Goal: Feedback & Contribution: Leave review/rating

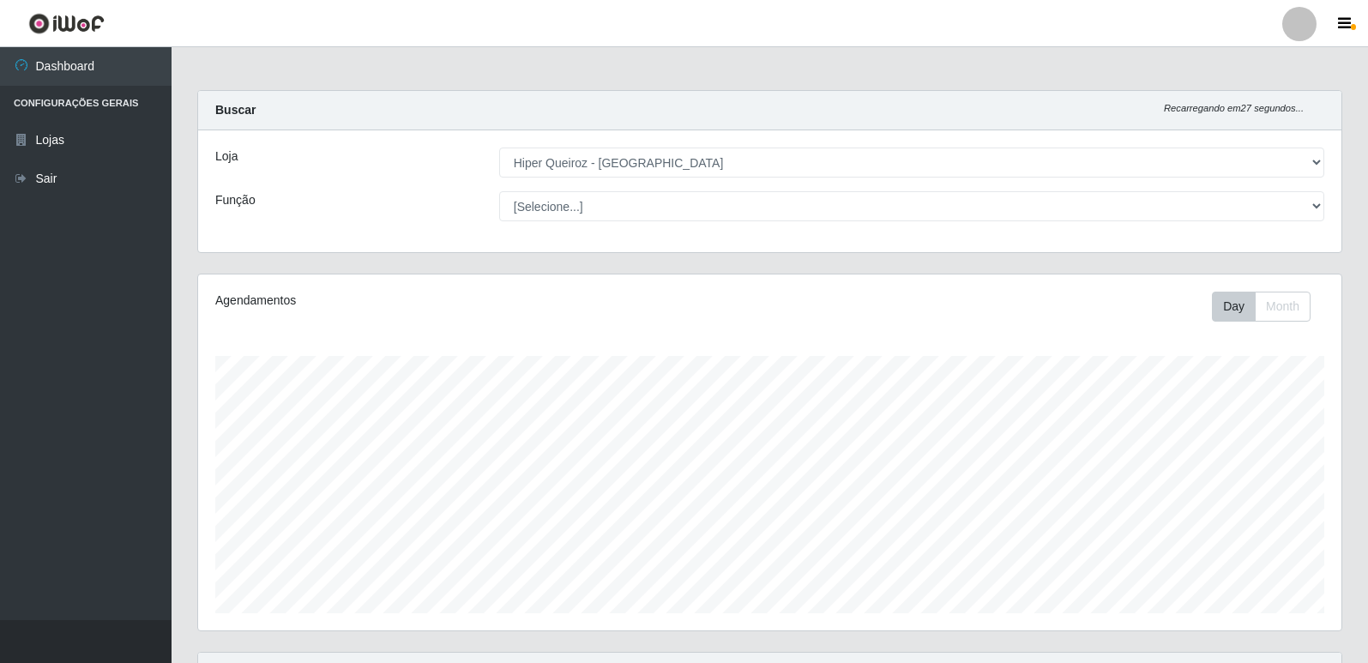
select select "516"
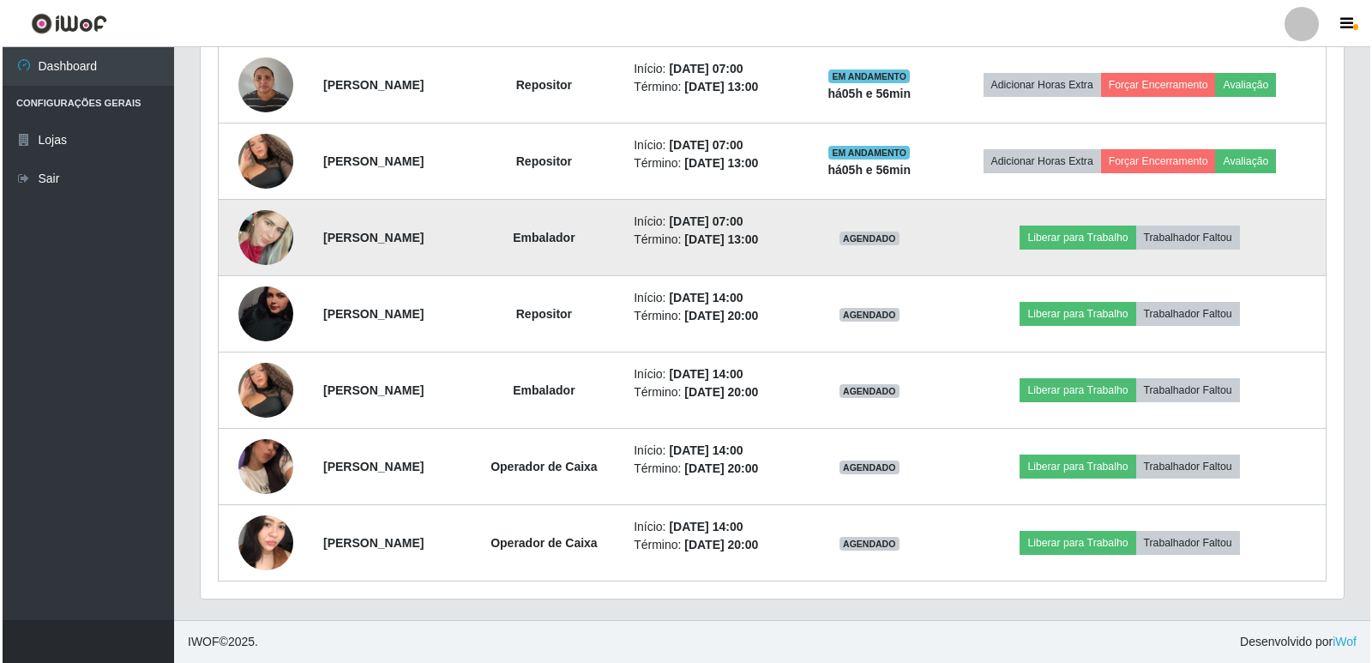
scroll to position [356, 1143]
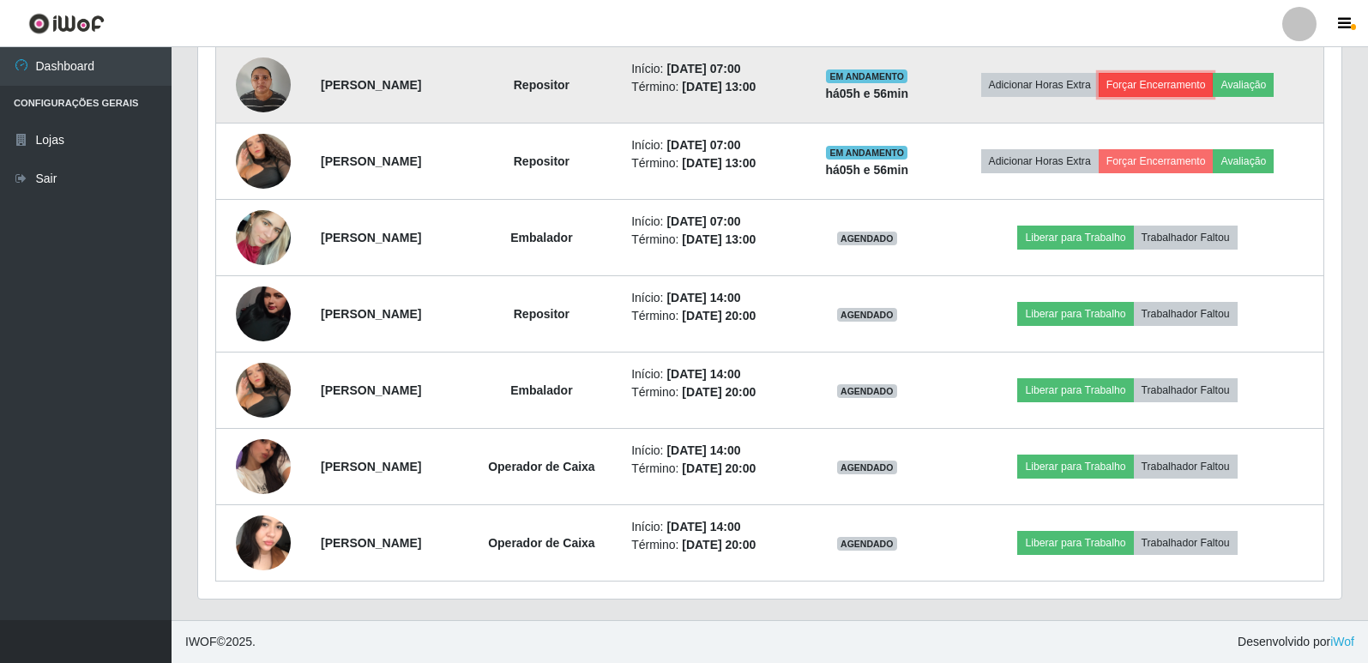
click at [1164, 87] on button "Forçar Encerramento" at bounding box center [1155, 85] width 115 height 24
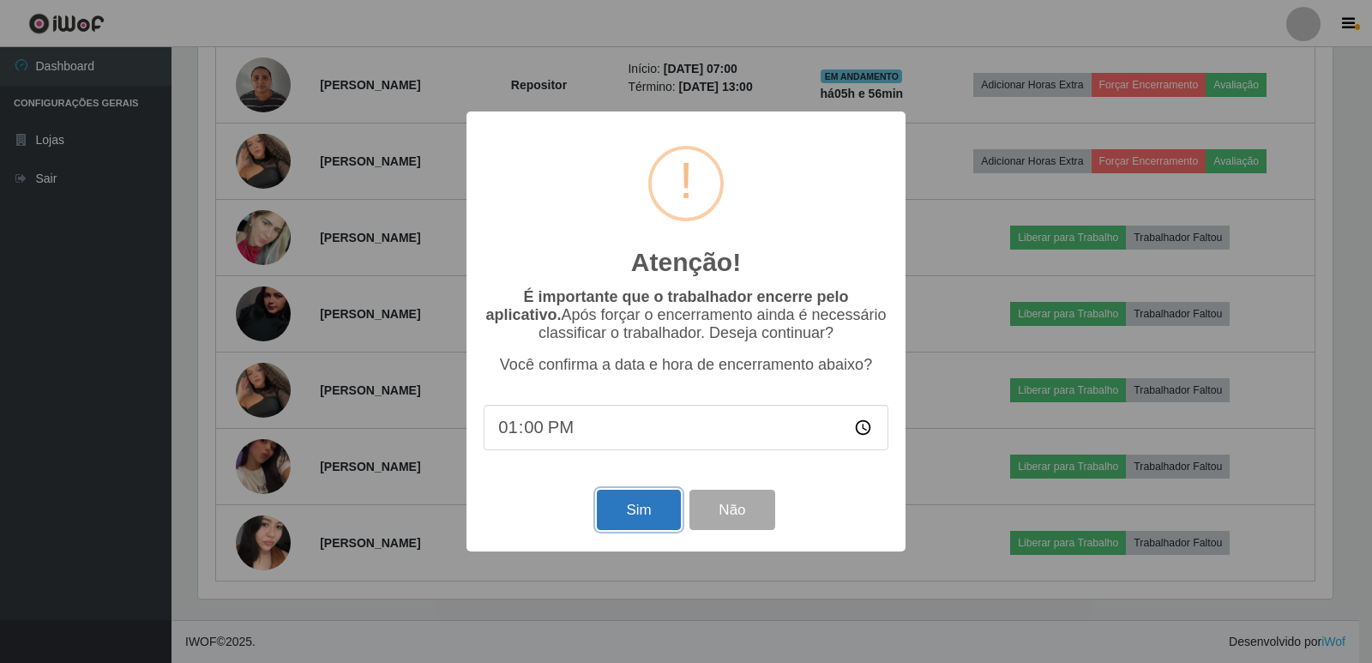
click at [658, 519] on button "Sim" at bounding box center [638, 510] width 83 height 40
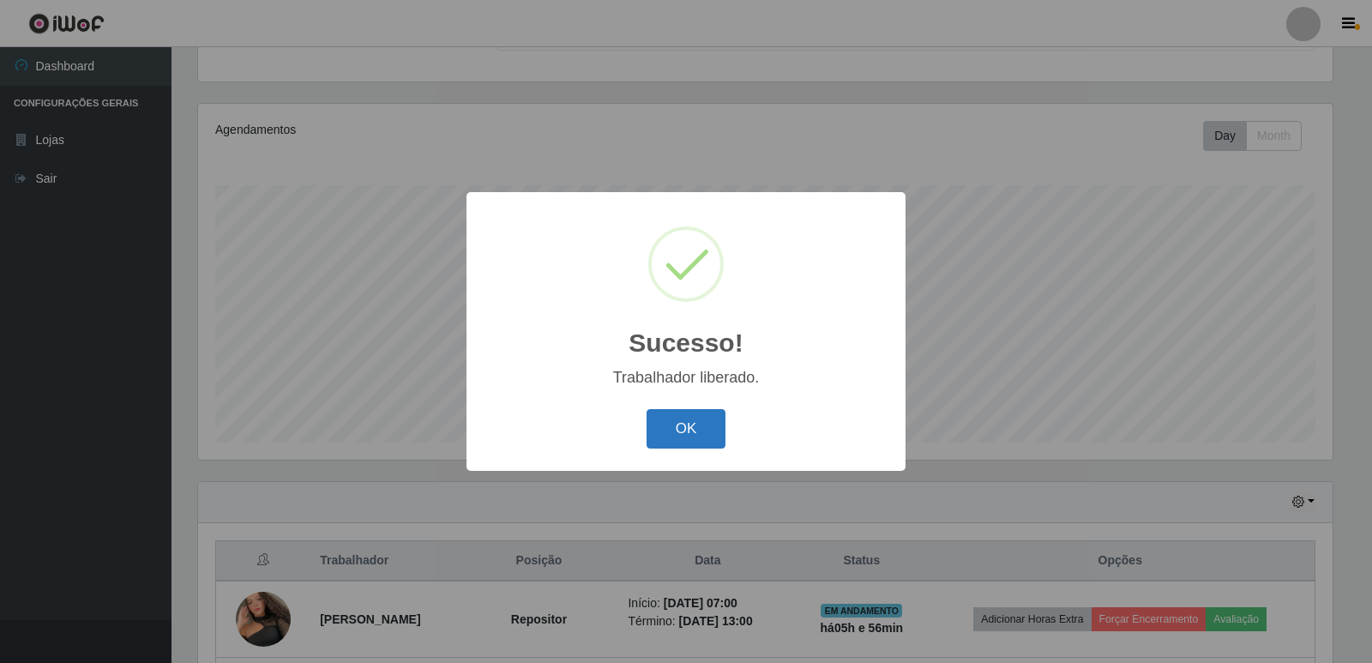
click at [686, 424] on button "OK" at bounding box center [687, 429] width 80 height 40
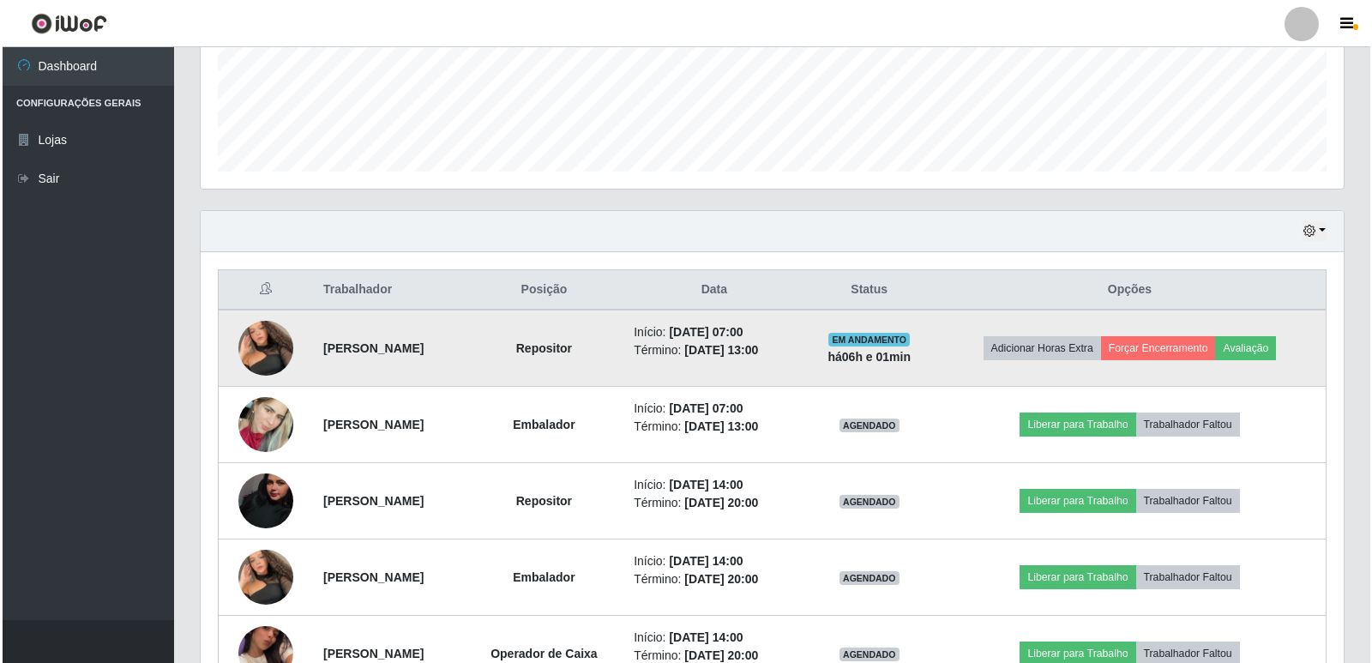
scroll to position [514, 0]
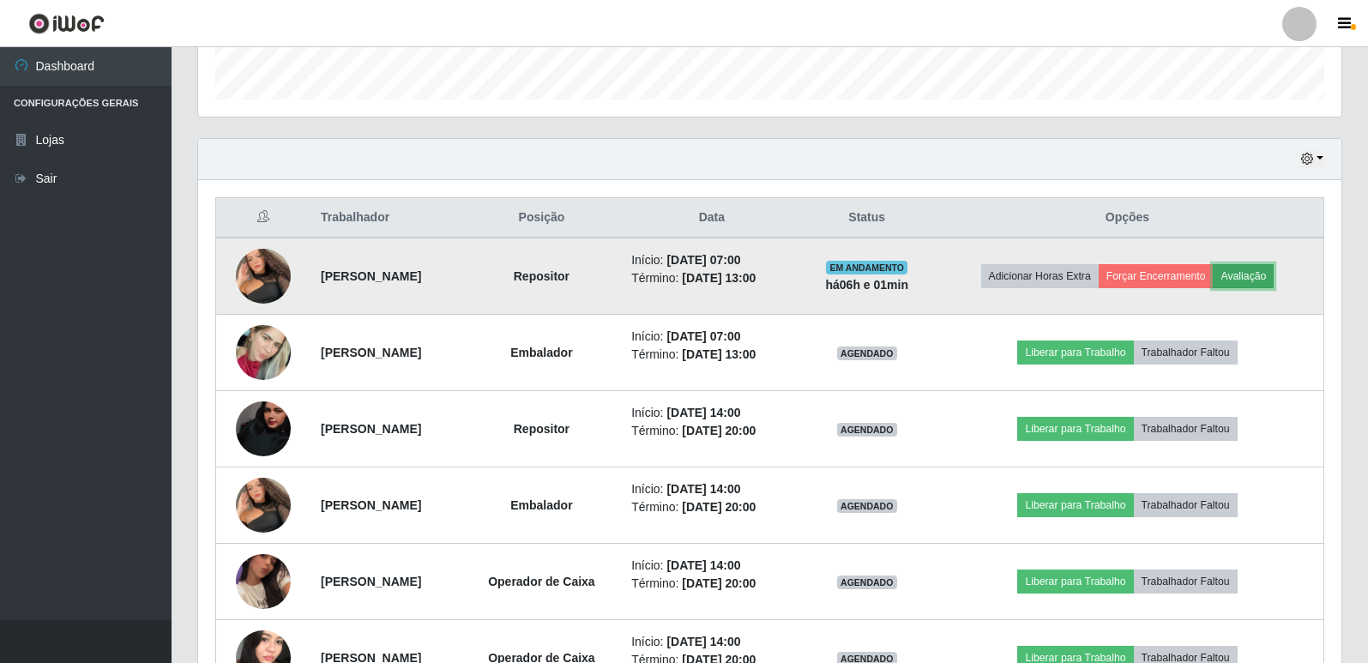
click at [1260, 271] on button "Avaliação" at bounding box center [1242, 276] width 61 height 24
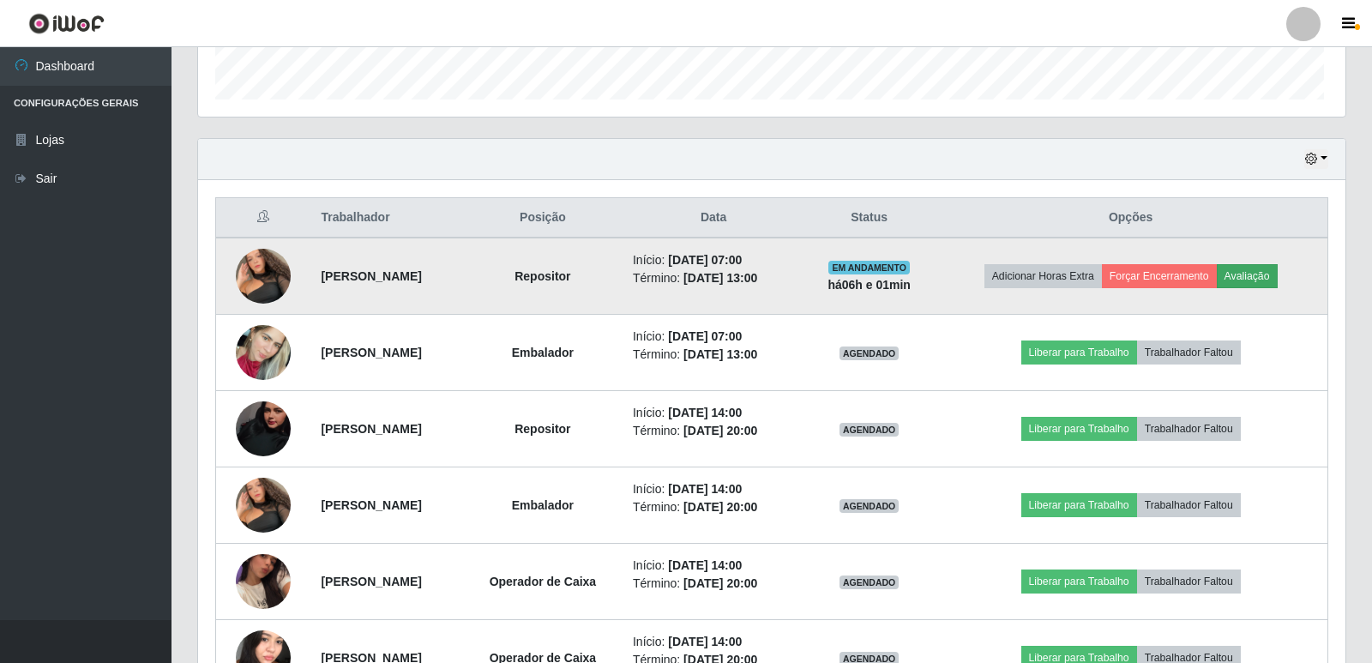
scroll to position [356, 1134]
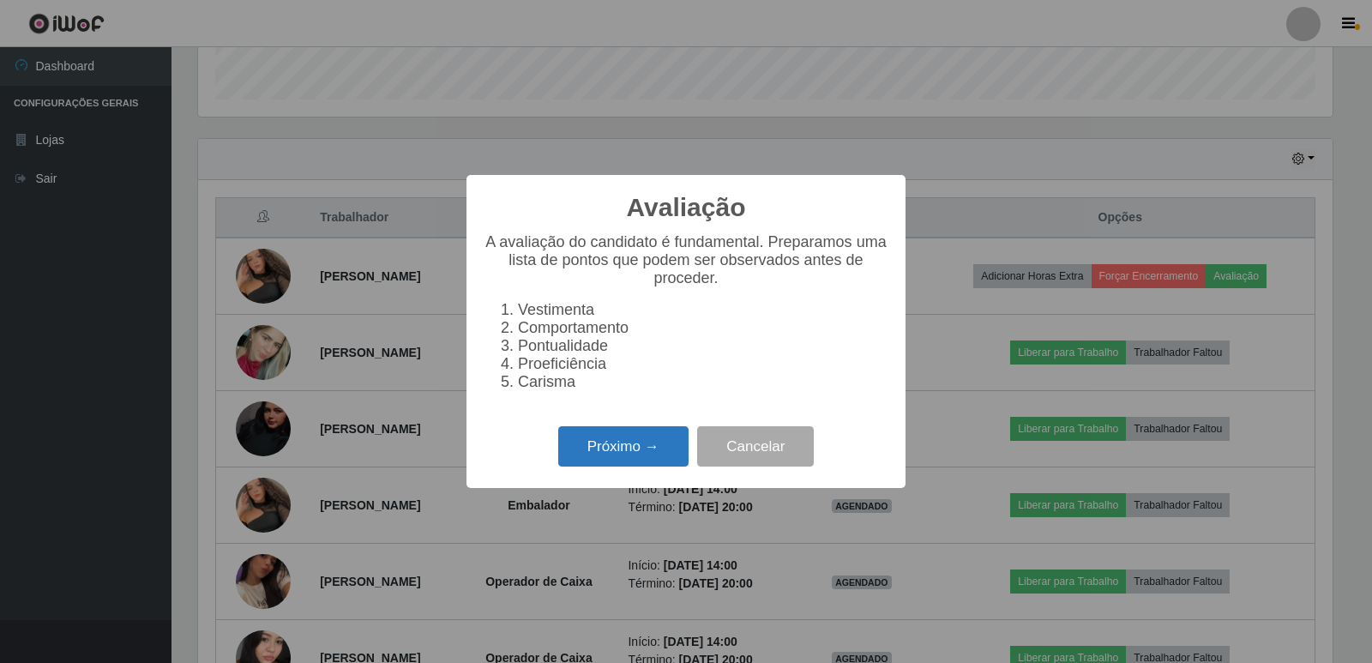
click at [613, 450] on button "Próximo →" at bounding box center [623, 446] width 130 height 40
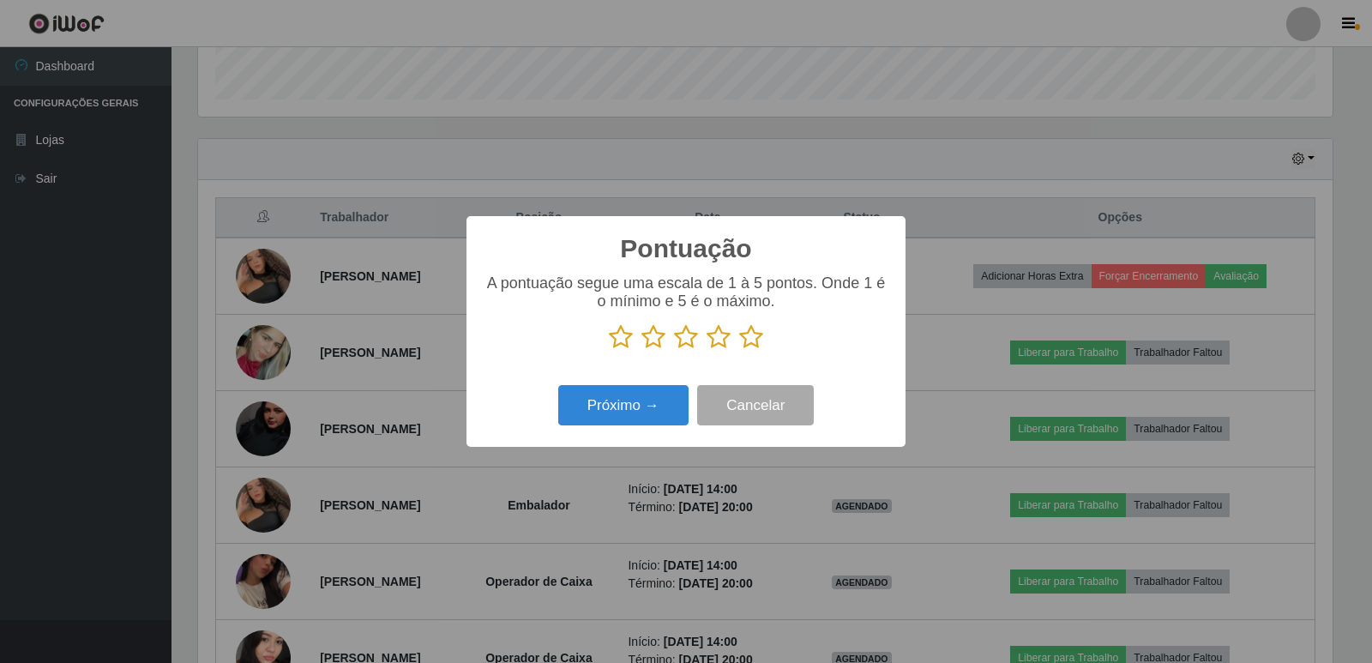
scroll to position [857097, 856319]
click at [743, 344] on icon at bounding box center [751, 337] width 24 height 26
click at [739, 350] on input "radio" at bounding box center [739, 350] width 0 height 0
click at [640, 415] on button "Próximo →" at bounding box center [623, 405] width 130 height 40
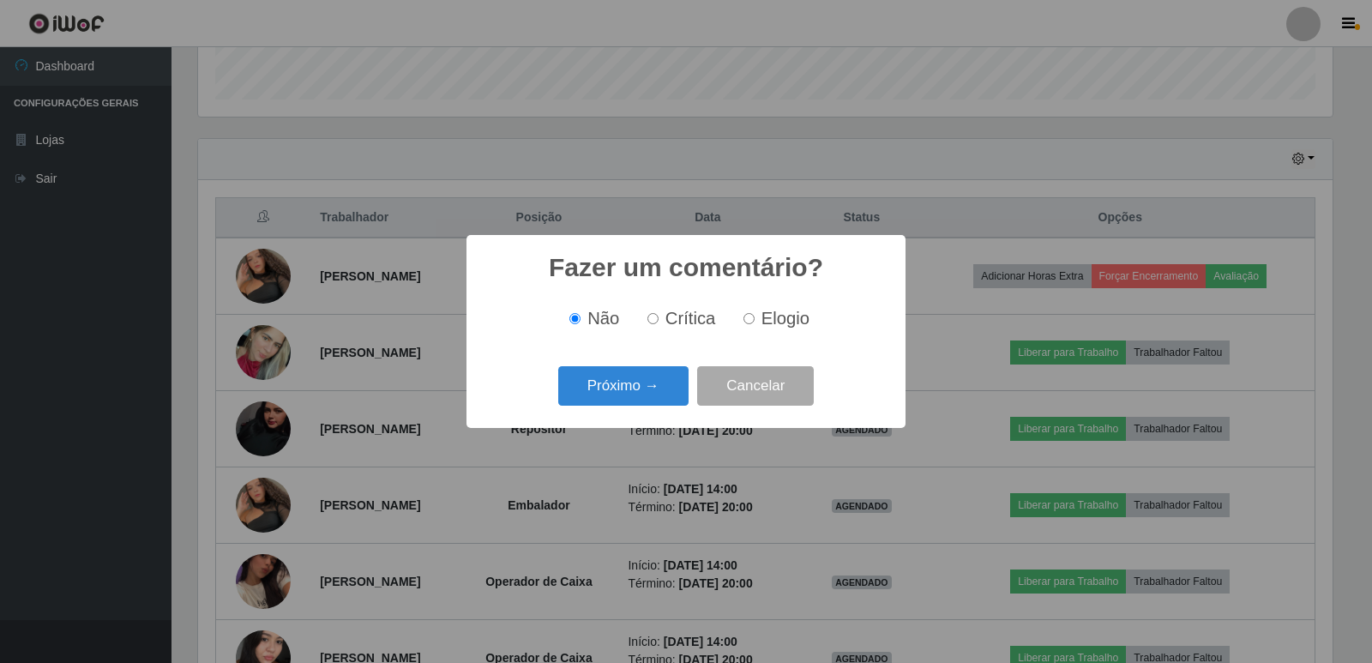
click at [750, 322] on input "Elogio" at bounding box center [748, 318] width 11 height 11
radio input "true"
click at [655, 388] on button "Próximo →" at bounding box center [623, 386] width 130 height 40
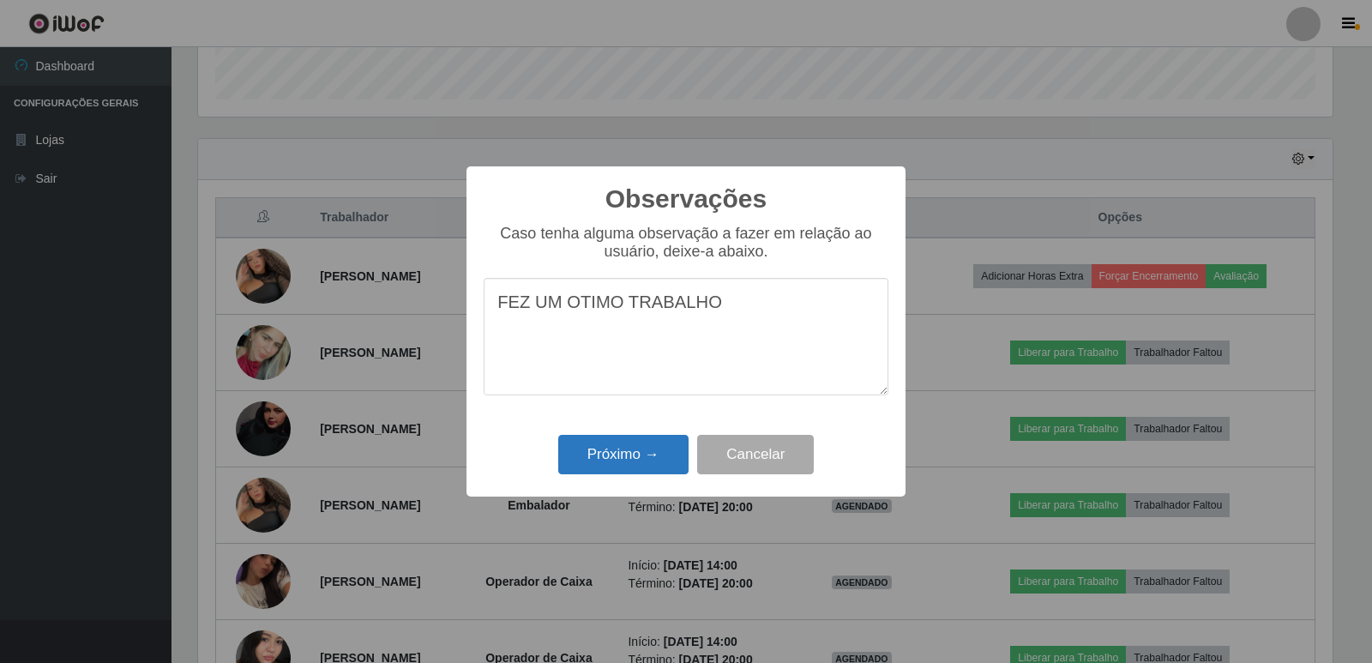
type textarea "FEZ UM OTIMO TRABALHO"
click at [646, 449] on button "Próximo →" at bounding box center [623, 455] width 130 height 40
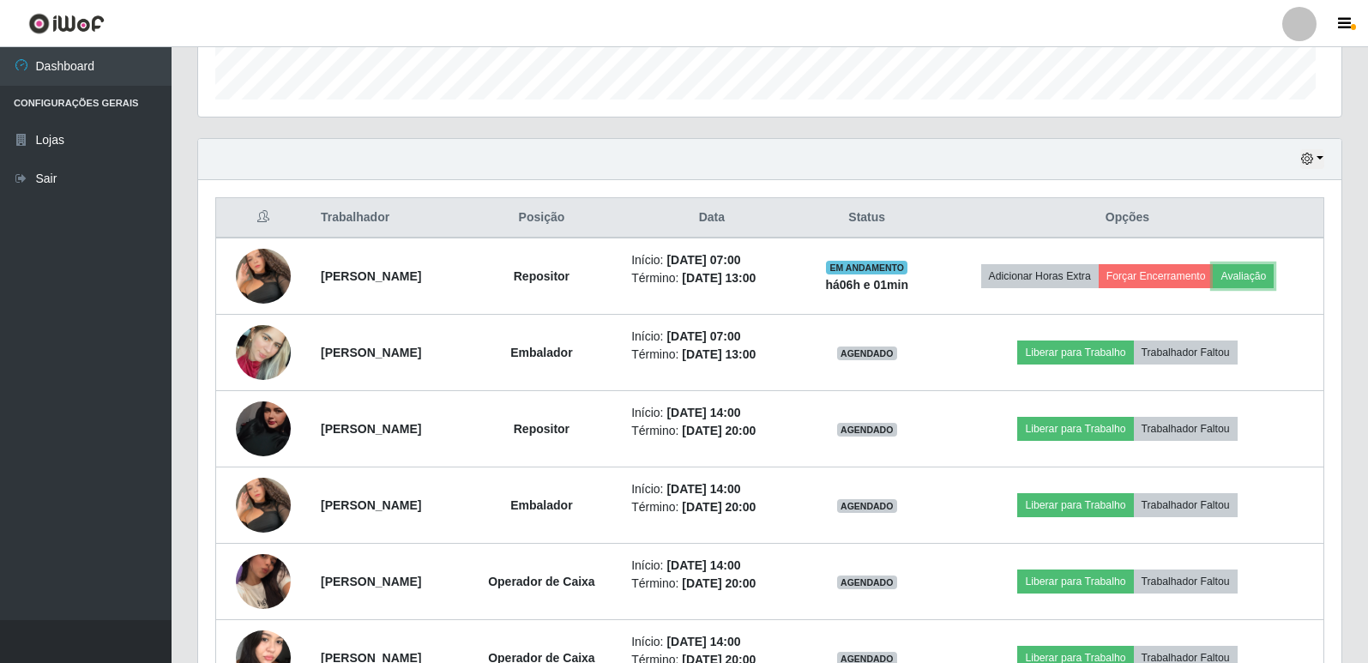
scroll to position [356, 1143]
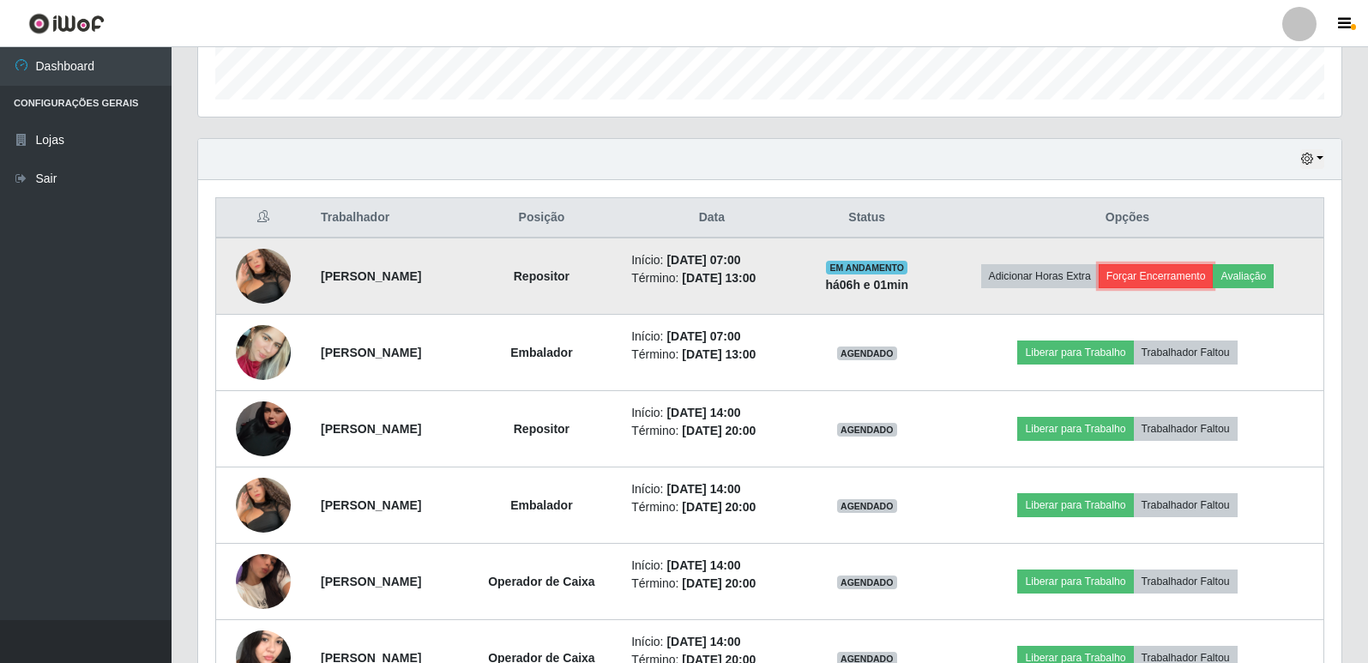
click at [1188, 284] on button "Forçar Encerramento" at bounding box center [1155, 276] width 115 height 24
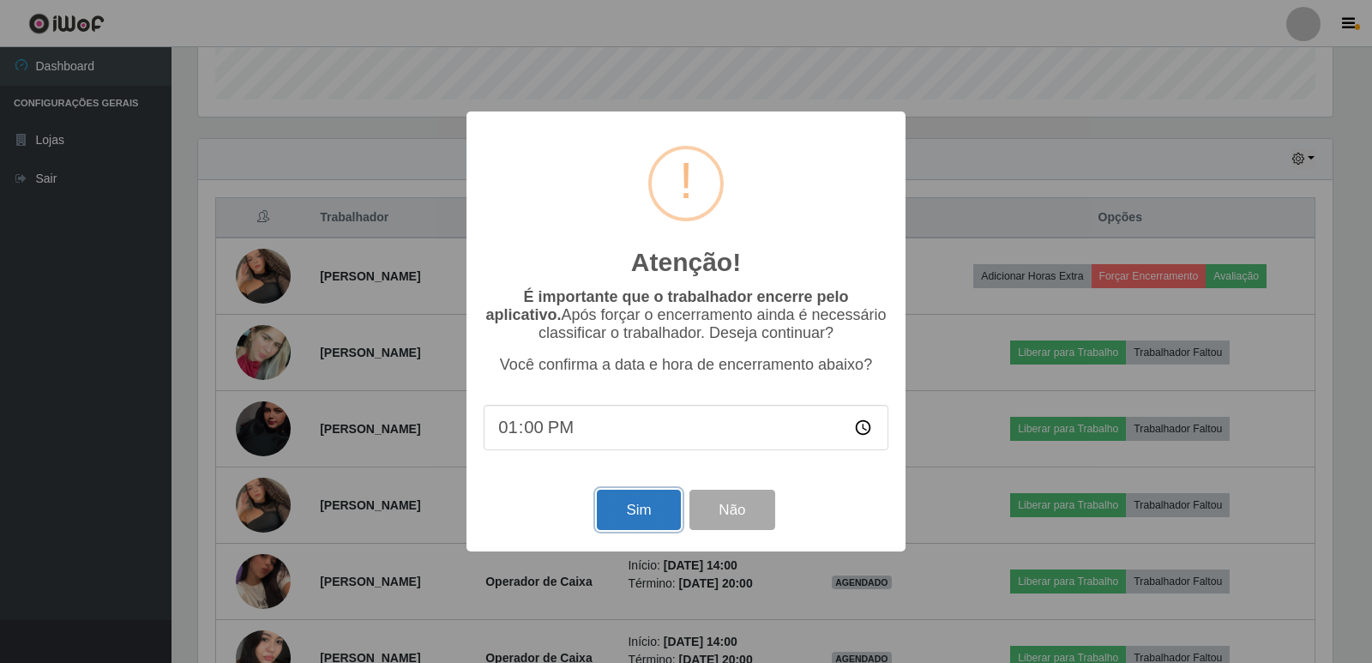
click at [658, 507] on button "Sim" at bounding box center [638, 510] width 83 height 40
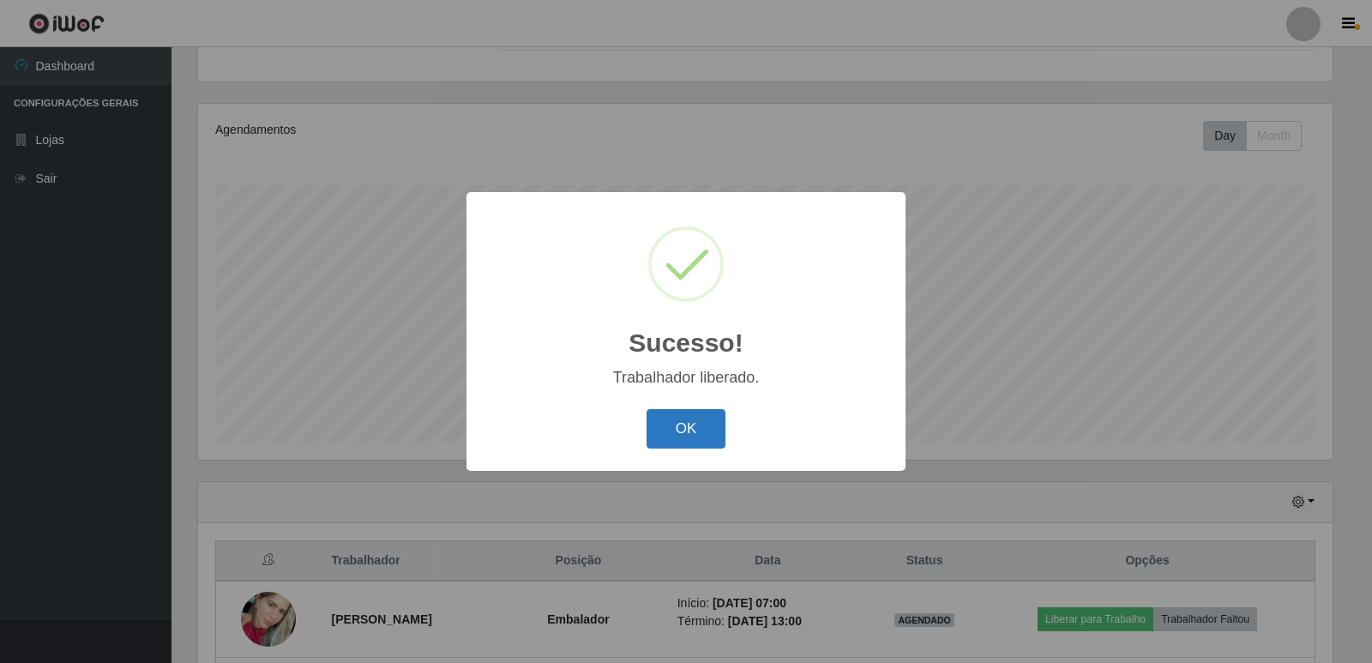
click at [695, 439] on button "OK" at bounding box center [687, 429] width 80 height 40
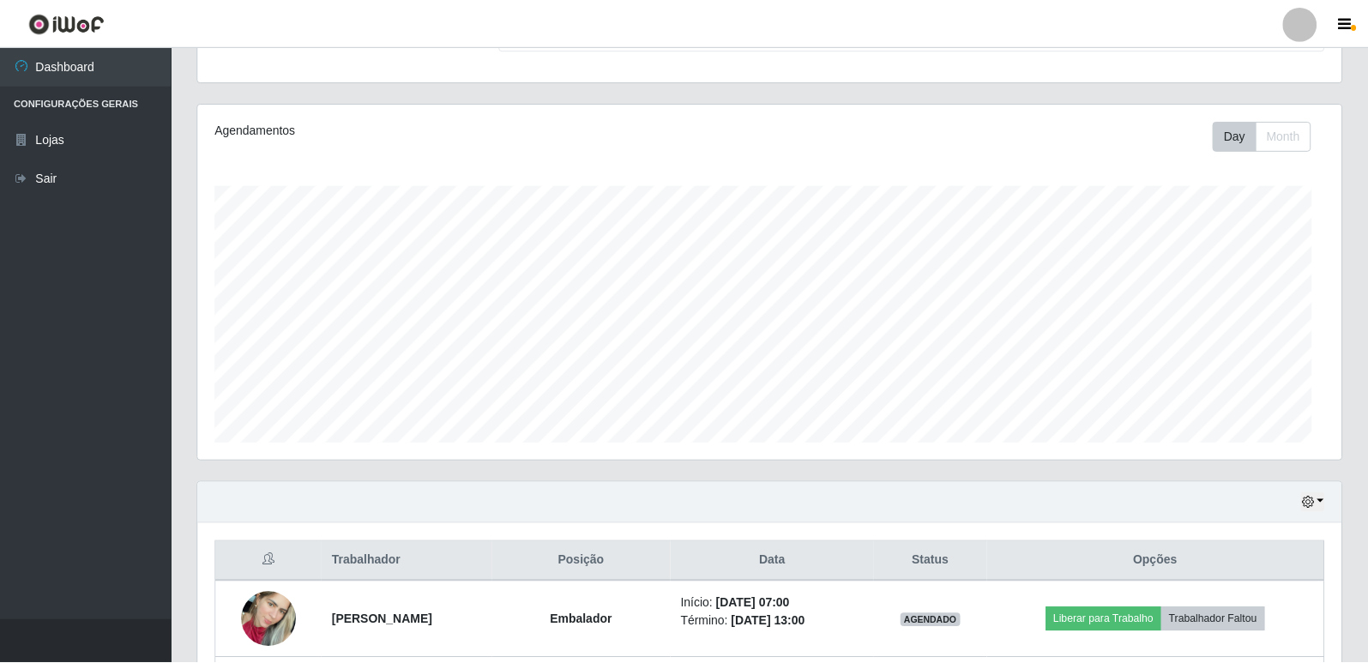
scroll to position [356, 1143]
